Goal: Task Accomplishment & Management: Manage account settings

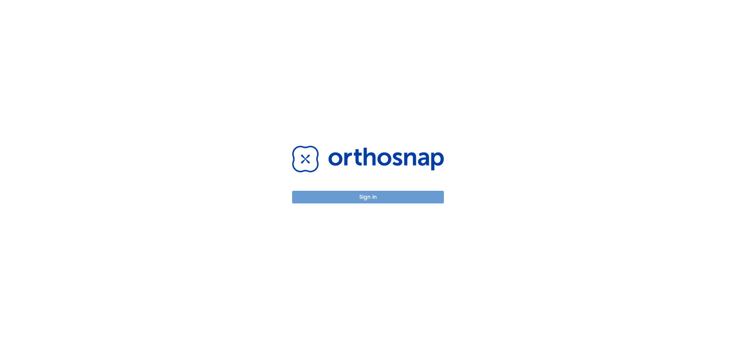
click at [347, 203] on button "Sign in" at bounding box center [368, 197] width 152 height 13
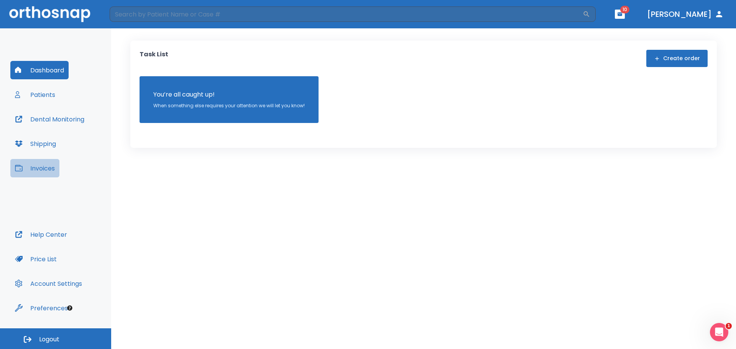
click at [37, 166] on button "Invoices" at bounding box center [34, 168] width 49 height 18
